Goal: Information Seeking & Learning: Check status

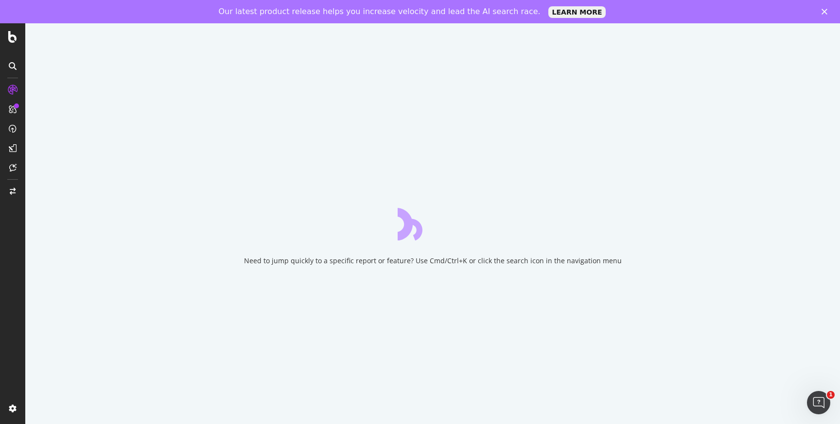
click at [822, 13] on icon "Close" at bounding box center [825, 12] width 6 height 6
